Goal: Task Accomplishment & Management: Manage account settings

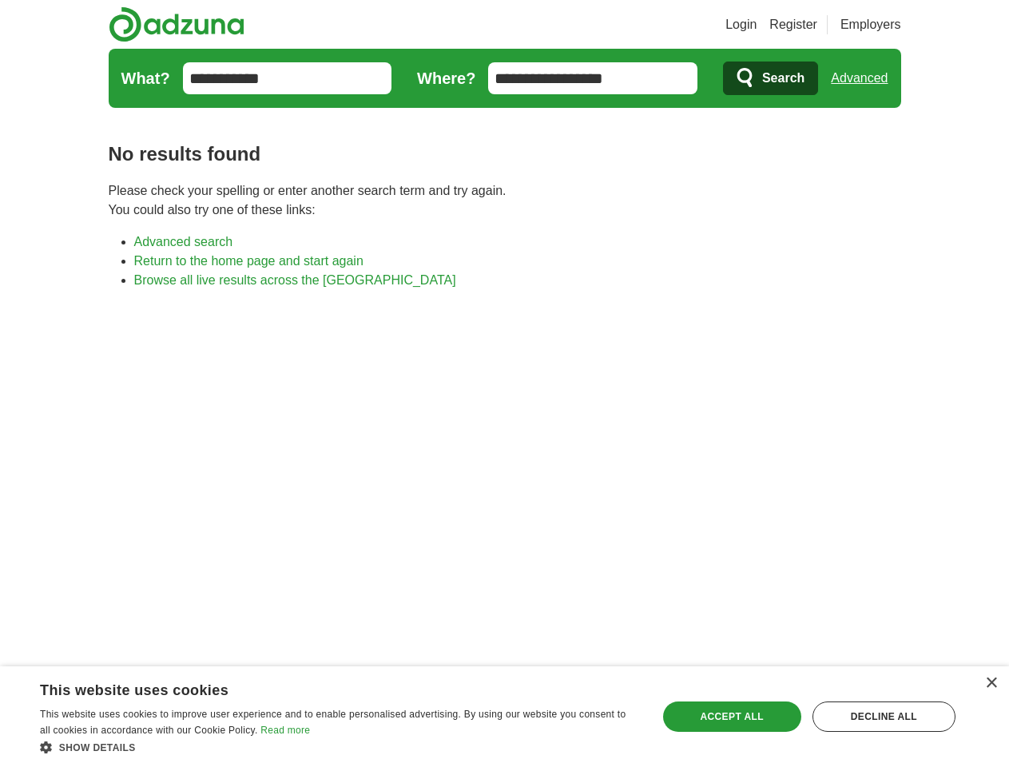
click at [757, 25] on link "Login" at bounding box center [741, 24] width 31 height 19
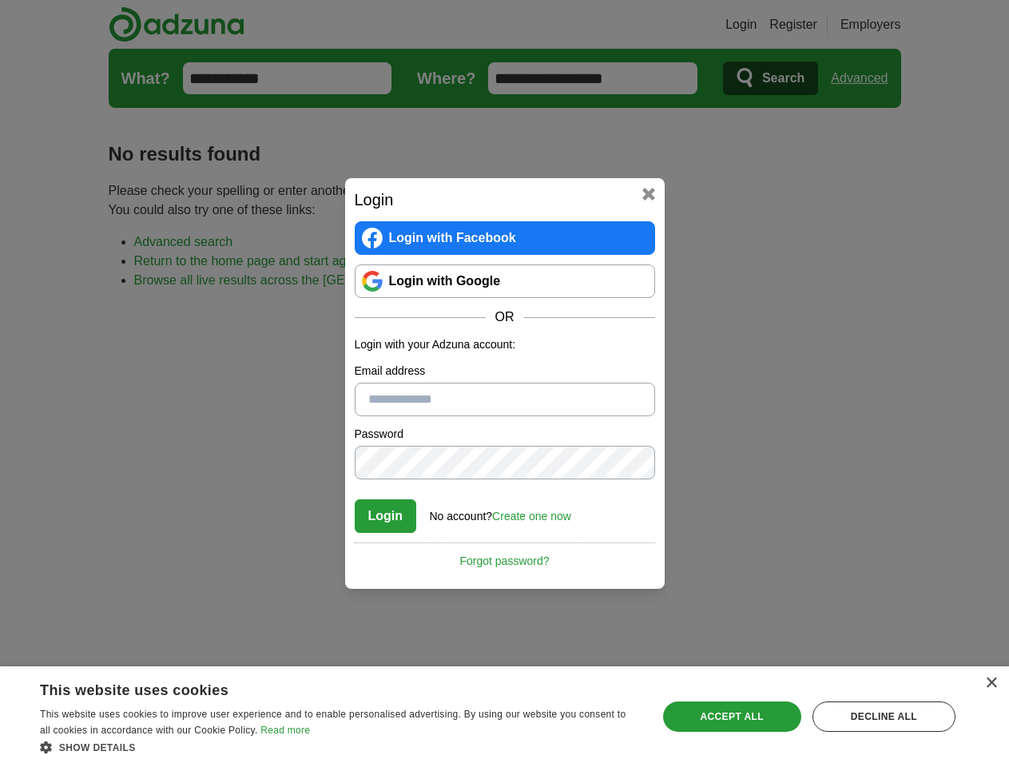
click at [865, 78] on div "Login Login with Facebook Login with Google OR Login with your Adzuna account: …" at bounding box center [504, 383] width 1009 height 767
click at [991, 683] on div "×" at bounding box center [991, 684] width 12 height 12
click at [339, 747] on body "Login Register Employers job, company, title [GEOGRAPHIC_DATA] [GEOGRAPHIC_DATA…" at bounding box center [504, 552] width 1009 height 1104
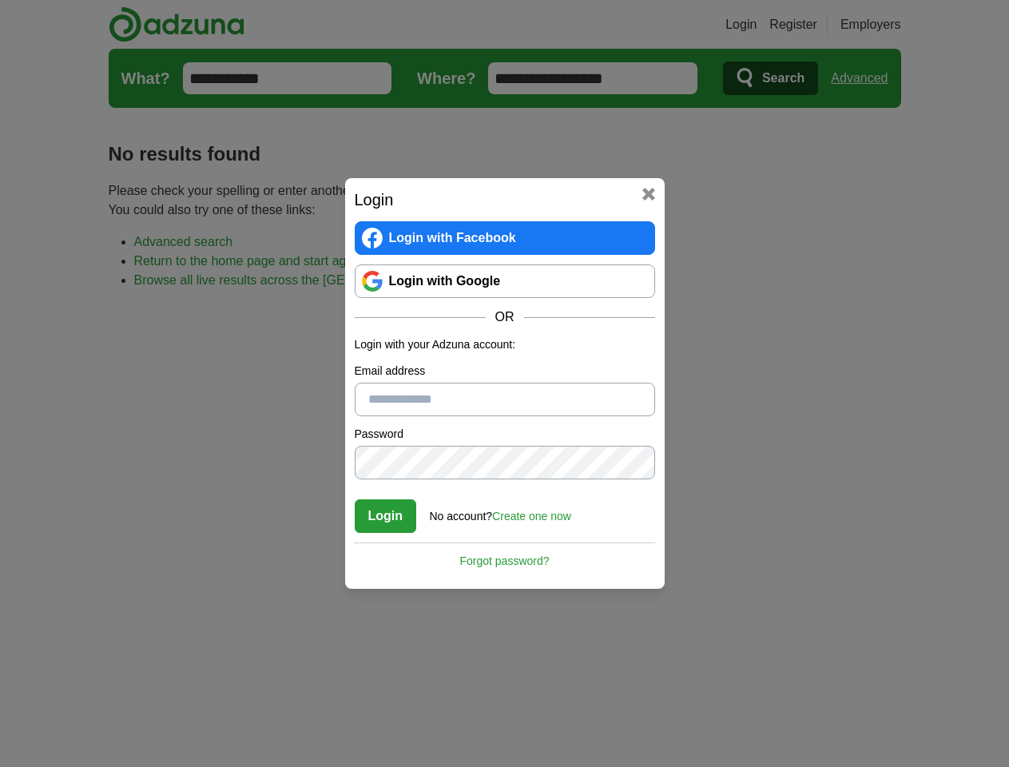
click at [732, 717] on div "Login Login with Facebook Login with Google OR Login with your Adzuna account: …" at bounding box center [504, 383] width 1009 height 767
click at [884, 717] on div "Login Login with Facebook Login with Google OR Login with your Adzuna account: …" at bounding box center [504, 383] width 1009 height 767
click at [50, 762] on div "Login Login with Facebook Login with Google OR Login with your Adzuna account: …" at bounding box center [504, 383] width 1009 height 767
click at [216, 762] on div "Login Login with Facebook Login with Google OR Login with your Adzuna account: …" at bounding box center [504, 383] width 1009 height 767
click at [344, 762] on div "Login Login with Facebook Login with Google OR Login with your Adzuna account: …" at bounding box center [504, 383] width 1009 height 767
